Goal: Information Seeking & Learning: Find specific fact

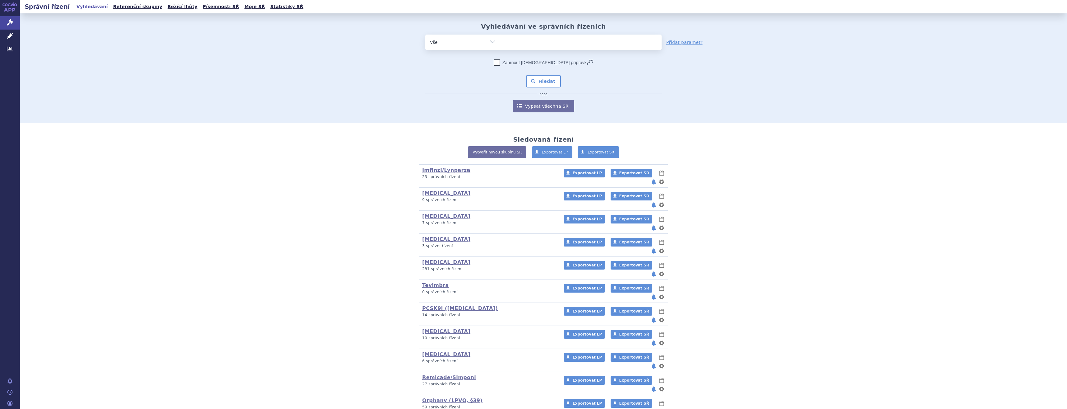
click at [537, 37] on ul at bounding box center [580, 41] width 161 height 13
click at [500, 37] on select at bounding box center [500, 42] width 0 height 16
type input "win"
type input "winre"
type input "winreva"
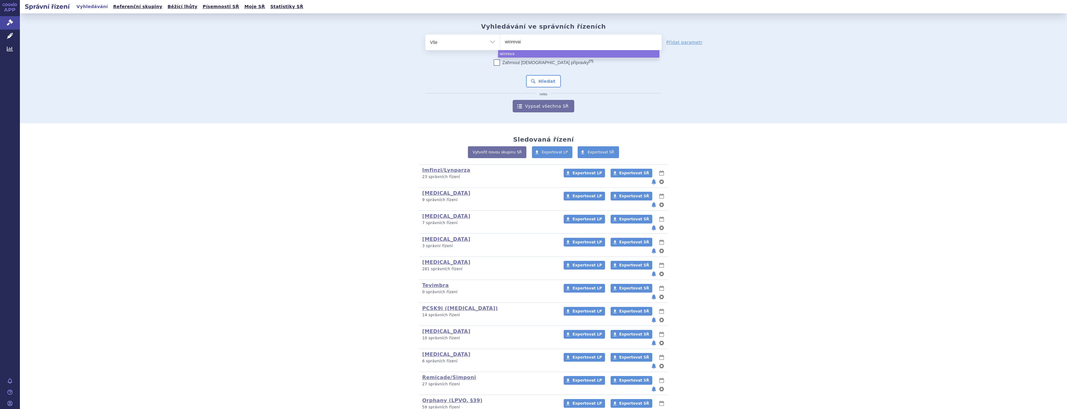
type input "winrevair"
select select "winrevair"
click at [538, 74] on div "Zahrnout bratrské přípravky (?) Hledat nebo Vypsat všechna SŘ" at bounding box center [543, 85] width 236 height 53
click at [538, 76] on button "Hledat" at bounding box center [543, 81] width 35 height 12
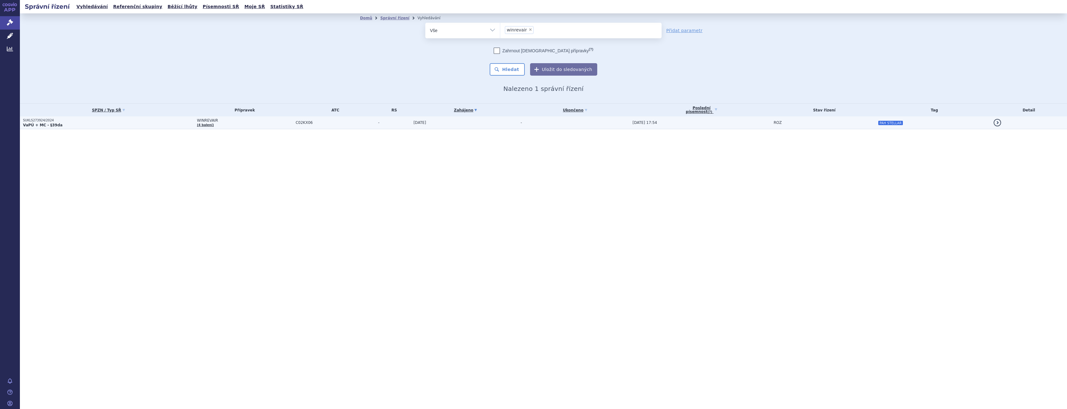
click at [522, 124] on td "-" at bounding box center [574, 122] width 112 height 13
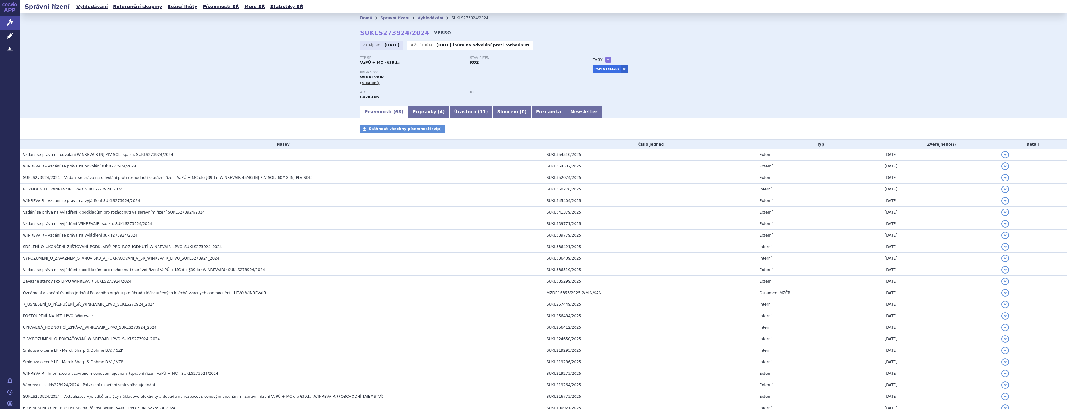
click at [434, 31] on link "VERSO" at bounding box center [442, 33] width 17 height 6
click at [14, 20] on link "Správní řízení" at bounding box center [10, 22] width 20 height 13
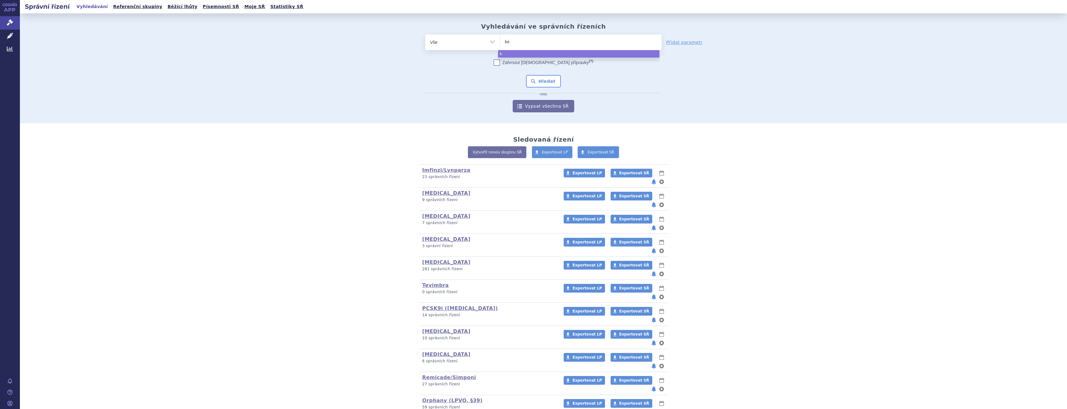
type input "key"
type input "keyt"
type input "keytru"
type input "keytruda"
select select "keytruda"
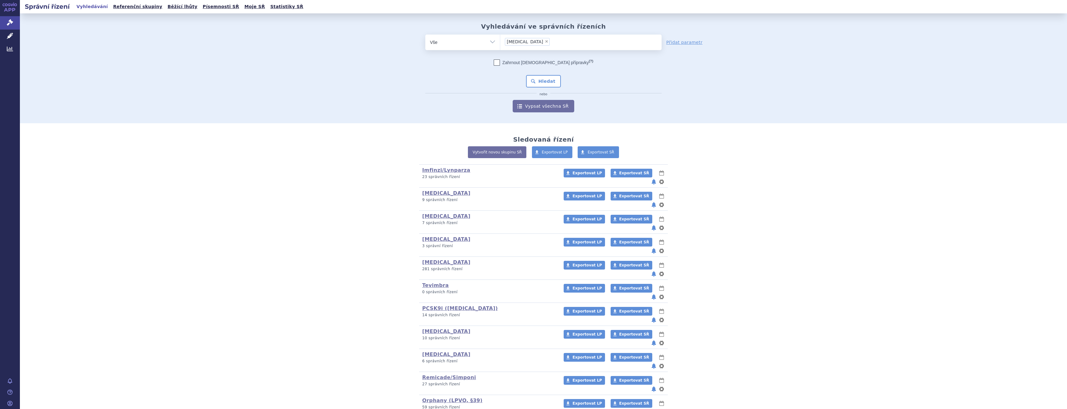
click at [545, 74] on div "Zahrnout bratrské přípravky (?) Hledat nebo Vypsat všechna SŘ" at bounding box center [543, 85] width 236 height 53
click at [548, 85] on button "Hledat" at bounding box center [543, 81] width 35 height 12
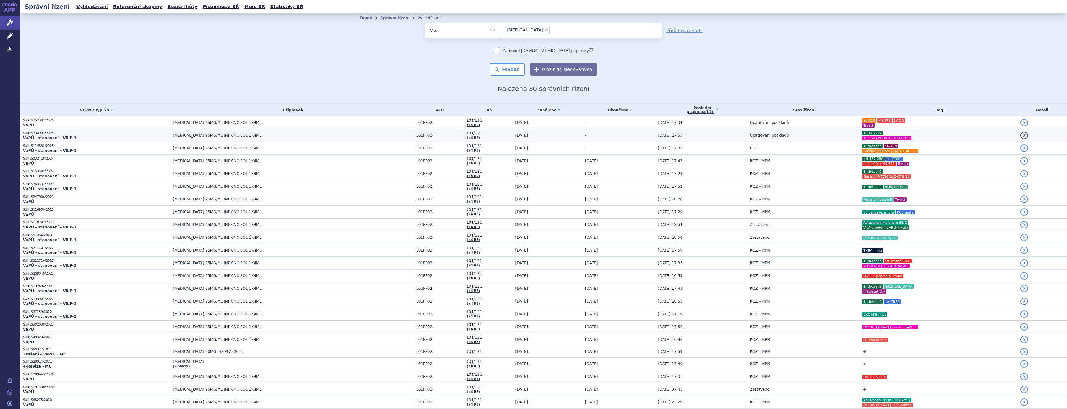
click at [766, 138] on td "Opatřování podkladů" at bounding box center [803, 135] width 112 height 13
